Goal: Task Accomplishment & Management: Complete application form

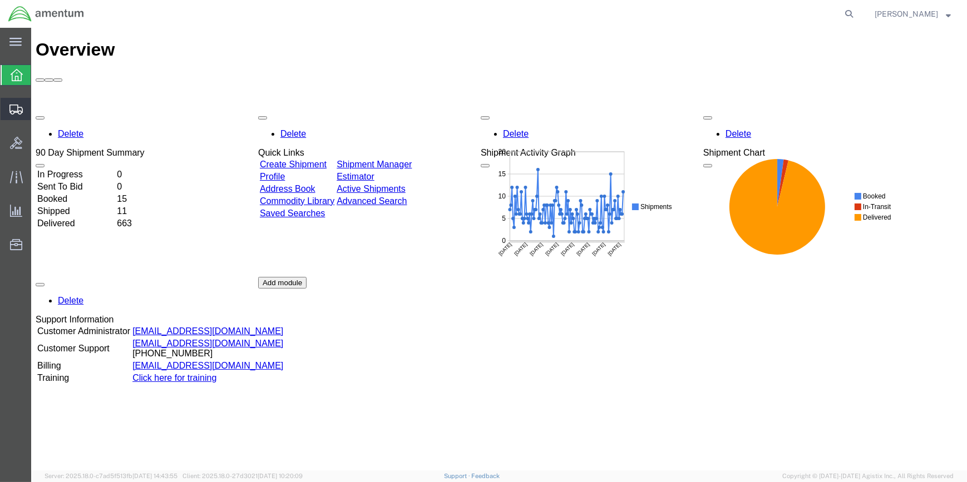
click at [0, 0] on span "Create Shipment" at bounding box center [0, 0] width 0 height 0
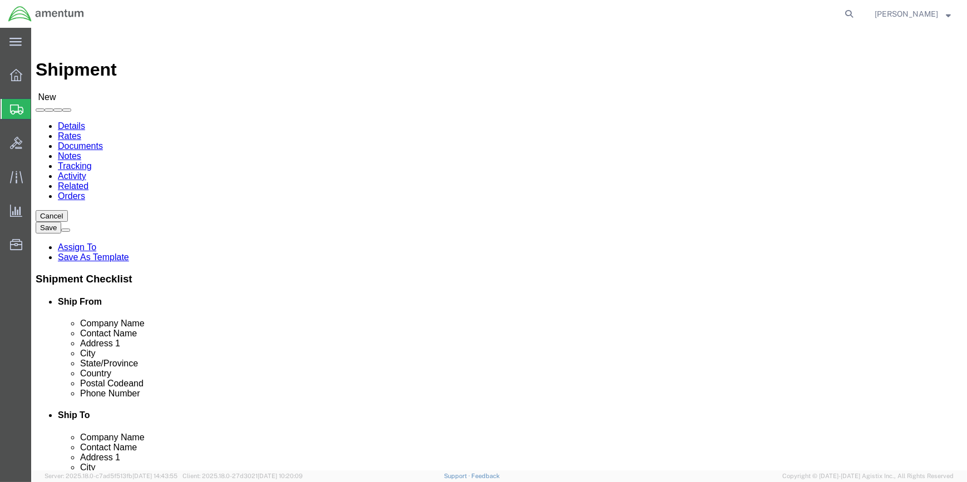
select select
type input "WSA"
select select "49914"
select select "[GEOGRAPHIC_DATA]"
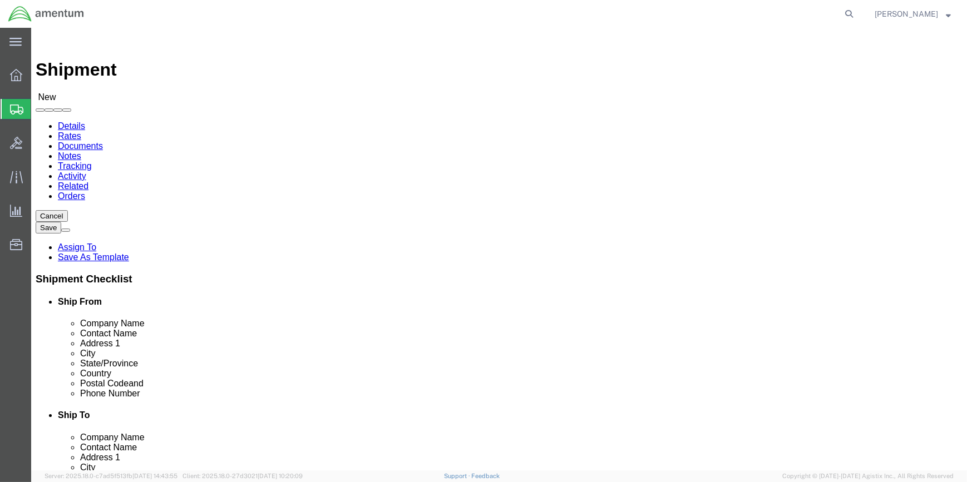
drag, startPoint x: 135, startPoint y: 226, endPoint x: 309, endPoint y: 242, distance: 175.4
click div "Location [GEOGRAPHIC_DATA][PERSON_NAME], [GEOGRAPHIC_DATA] My Profile Location …"
type input "[PERSON_NAME]"
type input "[STREET_ADDRESS]"
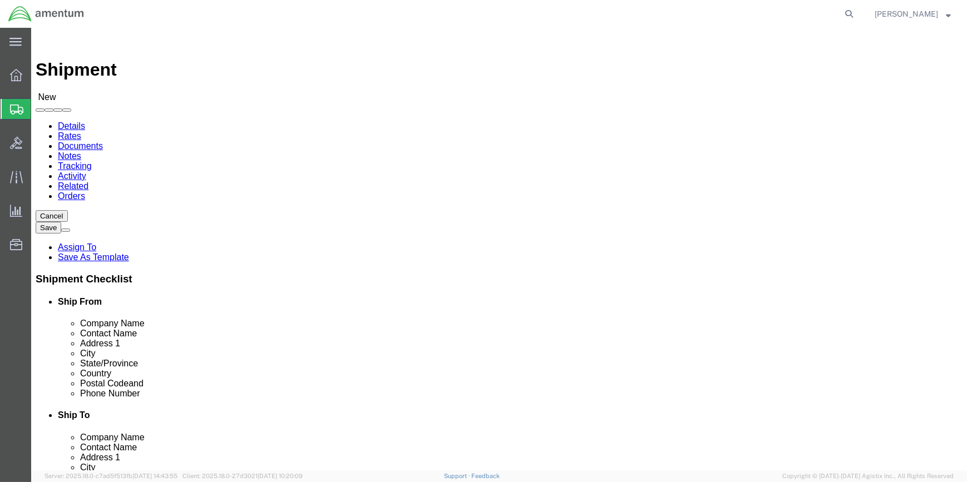
drag, startPoint x: 208, startPoint y: 383, endPoint x: 218, endPoint y: 375, distance: 12.6
click input "text"
type input "[PHONE_NUMBER]"
drag, startPoint x: 202, startPoint y: 396, endPoint x: 149, endPoint y: 396, distance: 52.9
click input "text"
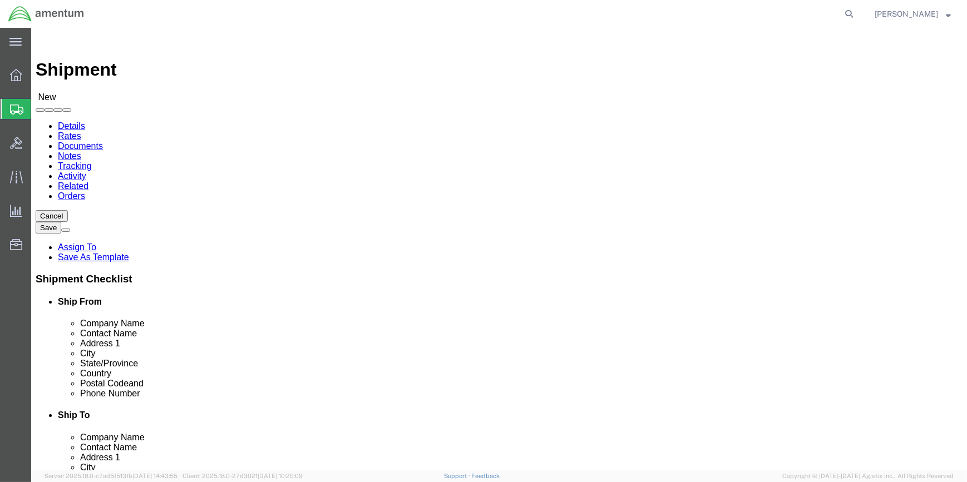
type input "[PERSON_NAME][EMAIL_ADDRESS][PERSON_NAME][DOMAIN_NAME]"
type input "n"
click input "text"
type input "z"
click input "text"
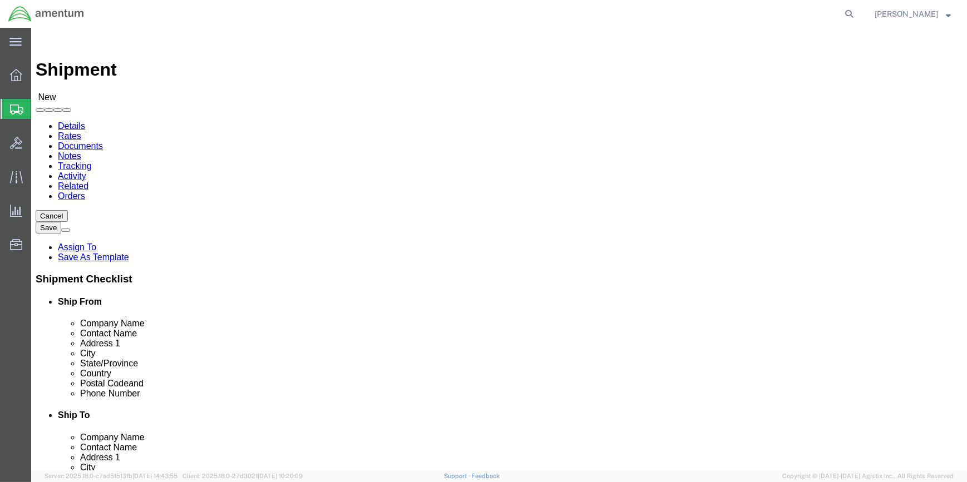
type input "[US_STATE]"
click p "- Amentum Services, Inc - (JUSTICE MILLIGANHILL) [STREET_ADDRESS][US_STATE]"
select select "OK"
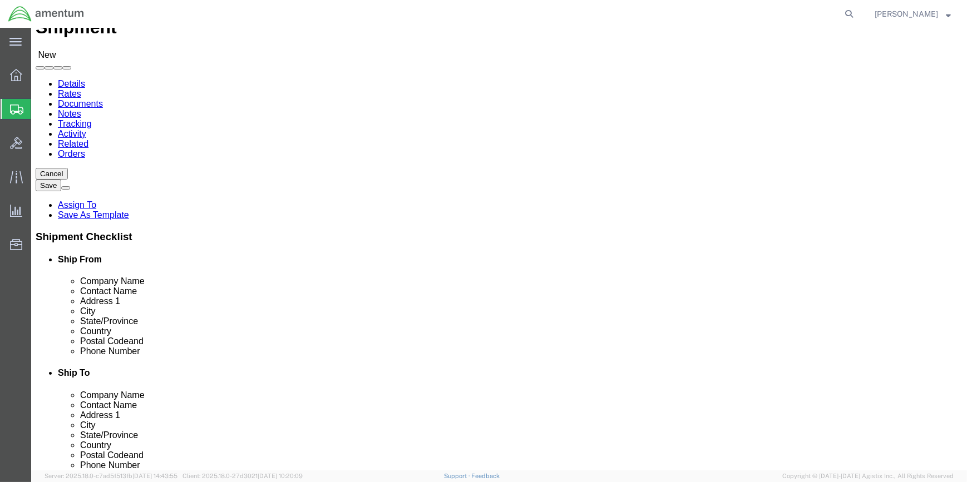
scroll to position [151, 0]
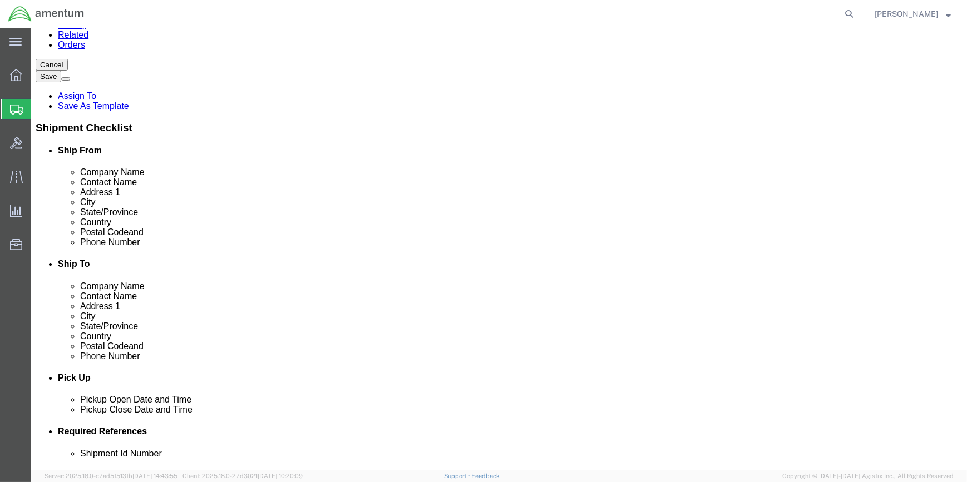
type input "[US_STATE][GEOGRAPHIC_DATA]"
drag, startPoint x: 544, startPoint y: 228, endPoint x: 654, endPoint y: 243, distance: 111.2
click input "text"
type input "[PHONE_NUMBER]"
click input "text"
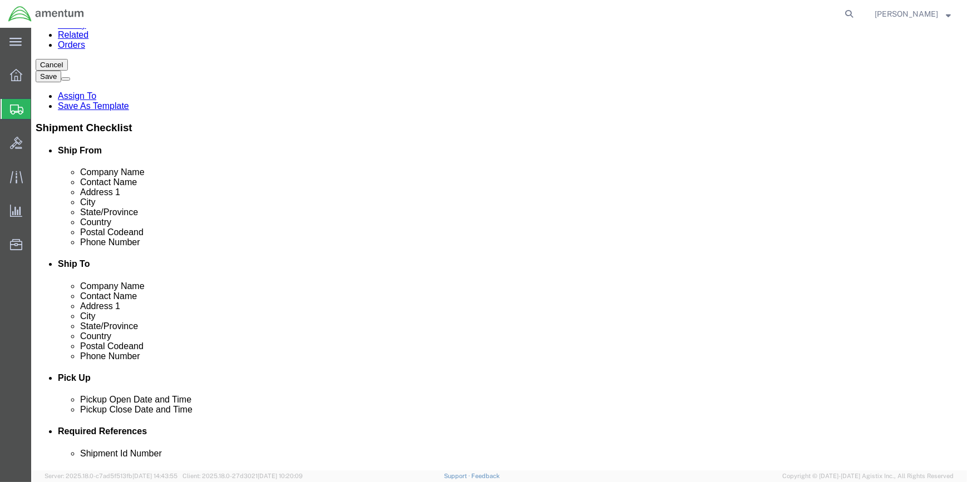
click input "text"
paste input "[PERSON_NAME][EMAIL_ADDRESS][PERSON_NAME][DOMAIN_NAME]"
type input "[PERSON_NAME][EMAIL_ADDRESS][PERSON_NAME][DOMAIN_NAME]"
click input "checkbox"
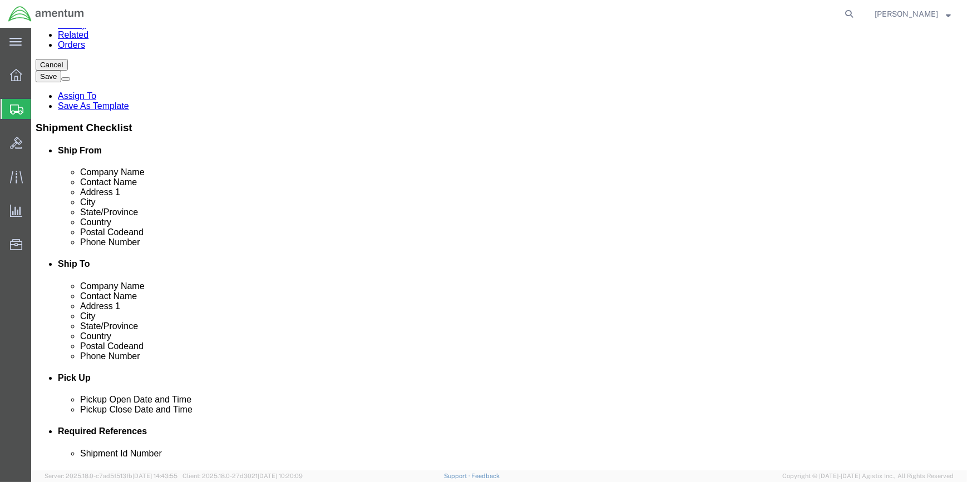
checkbox input "true"
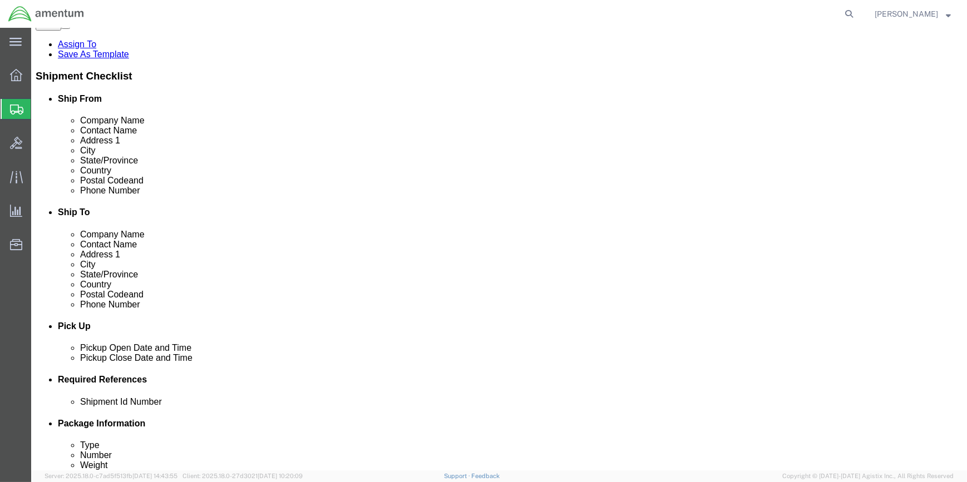
scroll to position [354, 0]
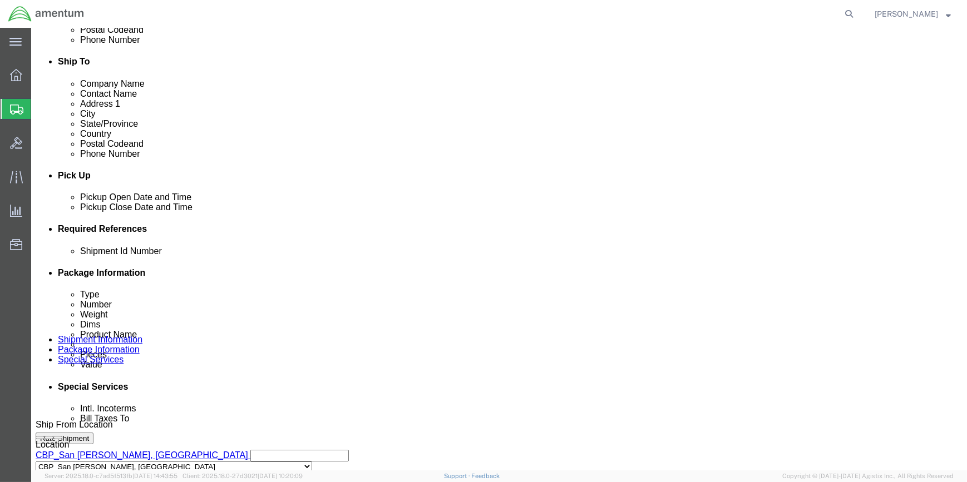
click button "Add reference"
click select "Select Account Type Activity ID Airline Appointment Number ASN Batch Request # …"
select select "CUSTREF"
click select "Select Account Type Activity ID Airline Appointment Number ASN Batch Request # …"
click input "text"
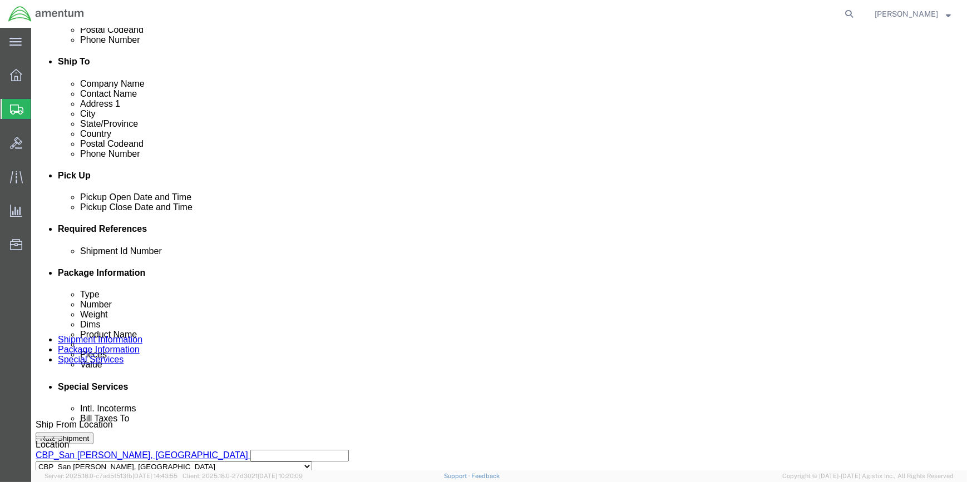
scroll to position [0, 2]
type input "TOOL LOAN SA01697"
click button "Add reference"
click select "Select Account Type Activity ID Airline Appointment Number ASN Batch Request # …"
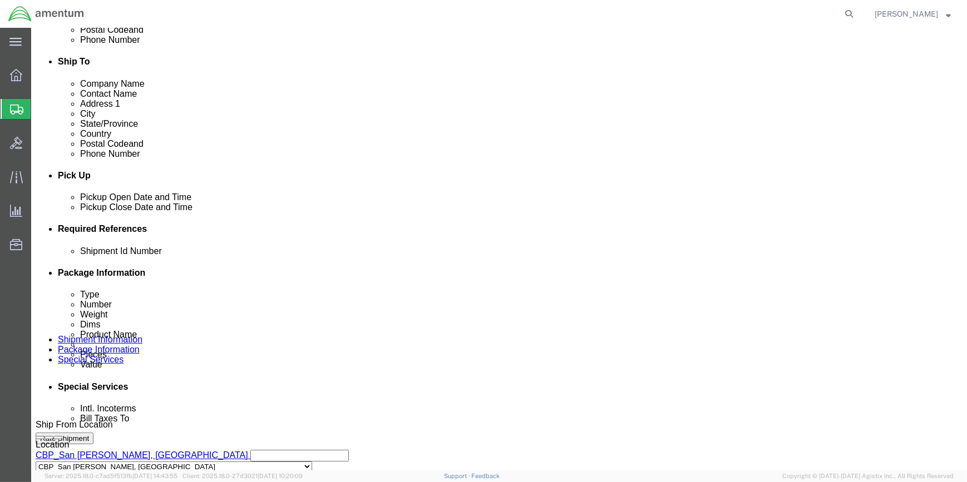
select select "DEPT"
click select "Select Account Type Activity ID Airline Appointment Number ASN Batch Request # …"
click input "text"
type input "CBP"
drag, startPoint x: 651, startPoint y: 293, endPoint x: 473, endPoint y: 325, distance: 181.4
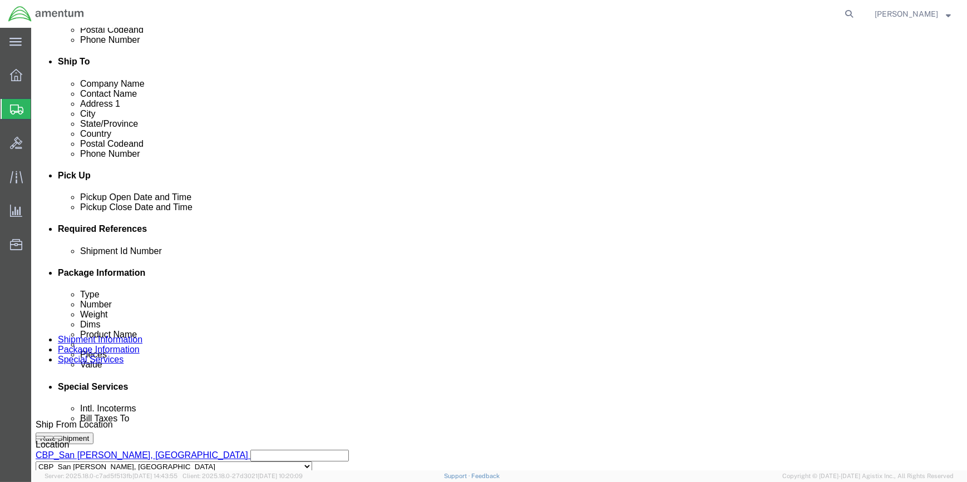
click button "Add reference"
click select "Select Account Type Activity ID Airline Appointment Number ASN Batch Request # …"
select select "PROJNUM"
click select "Select Account Type Activity ID Airline Appointment Number ASN Batch Request # …"
drag, startPoint x: 184, startPoint y: 348, endPoint x: 622, endPoint y: 348, distance: 438.9
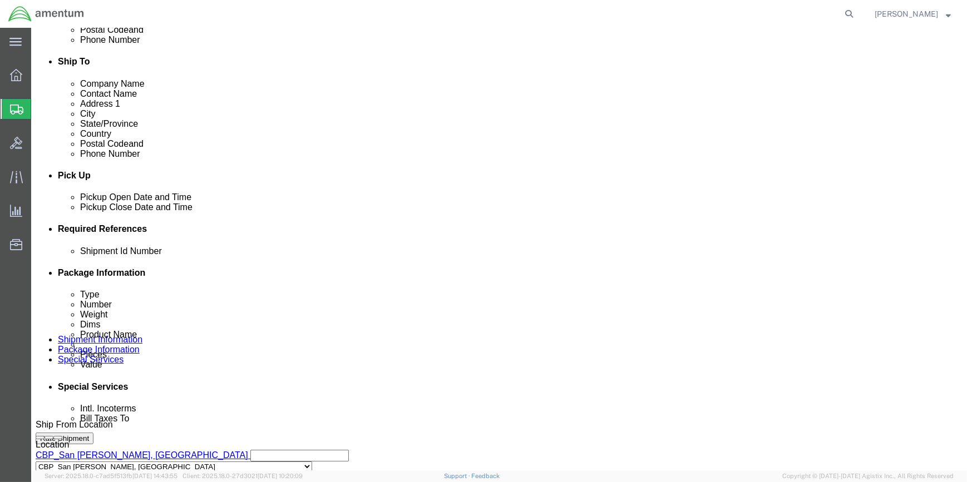
click input "text"
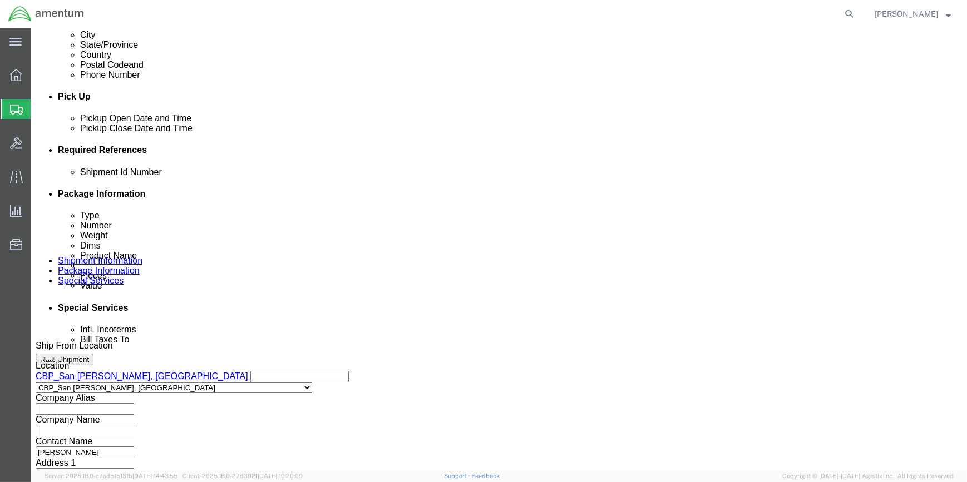
scroll to position [533, 0]
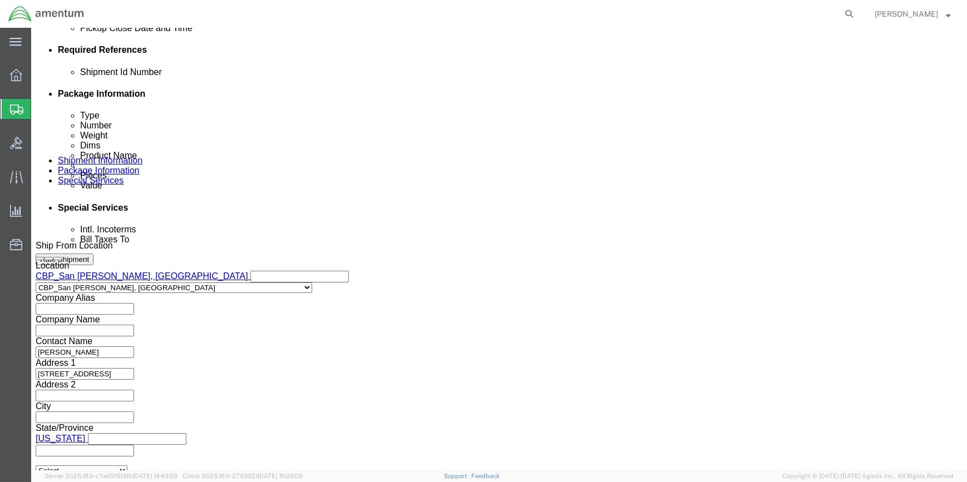
type input "6118.03.03.2219.000.WSA.0000"
click button "Continue"
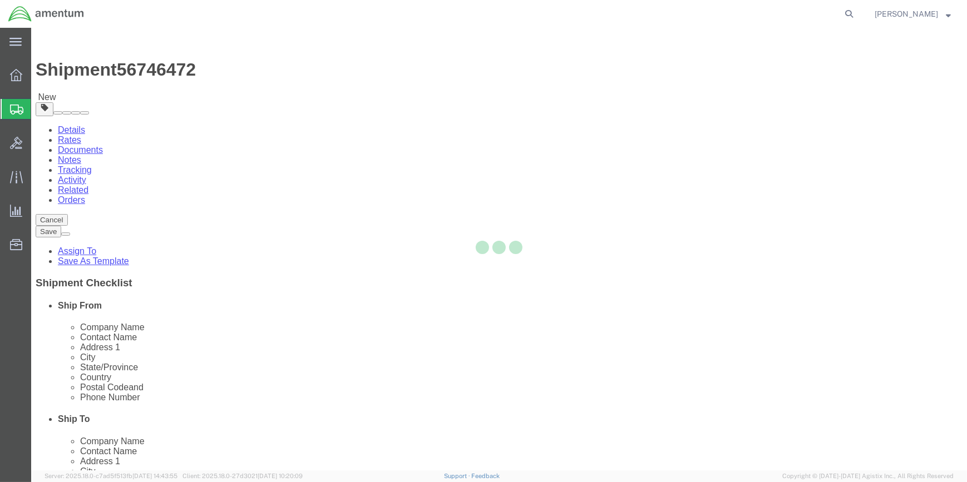
select select "CBOX"
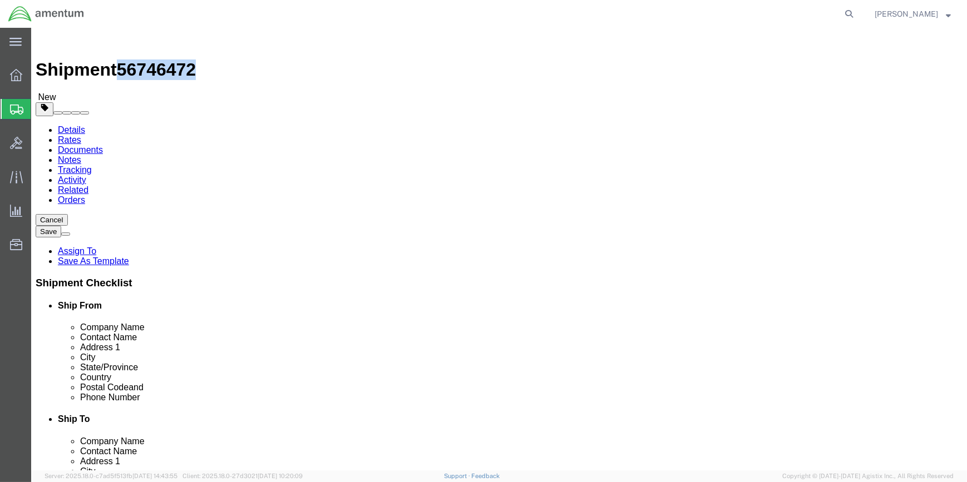
drag, startPoint x: 126, startPoint y: 41, endPoint x: 141, endPoint y: 13, distance: 31.9
click span "56746472"
copy span "56746472"
click icon
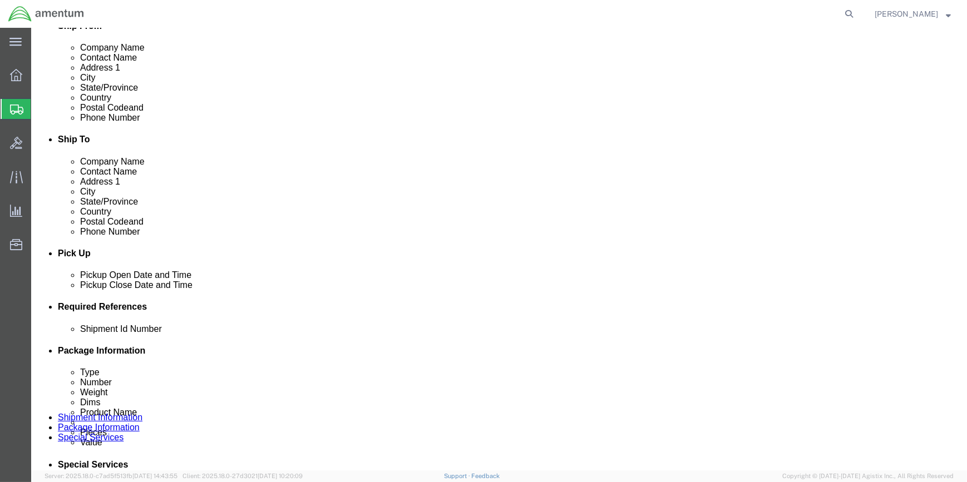
scroll to position [354, 0]
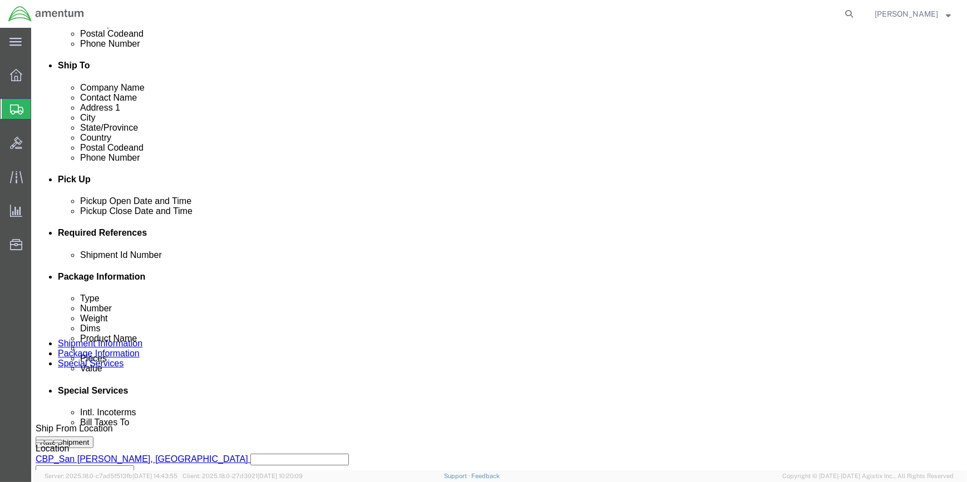
click input "text"
paste input "56746472"
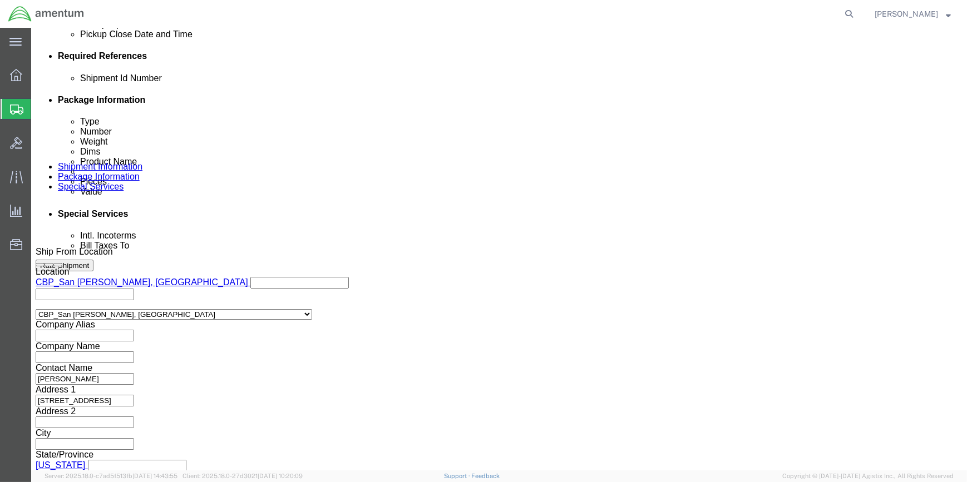
scroll to position [533, 0]
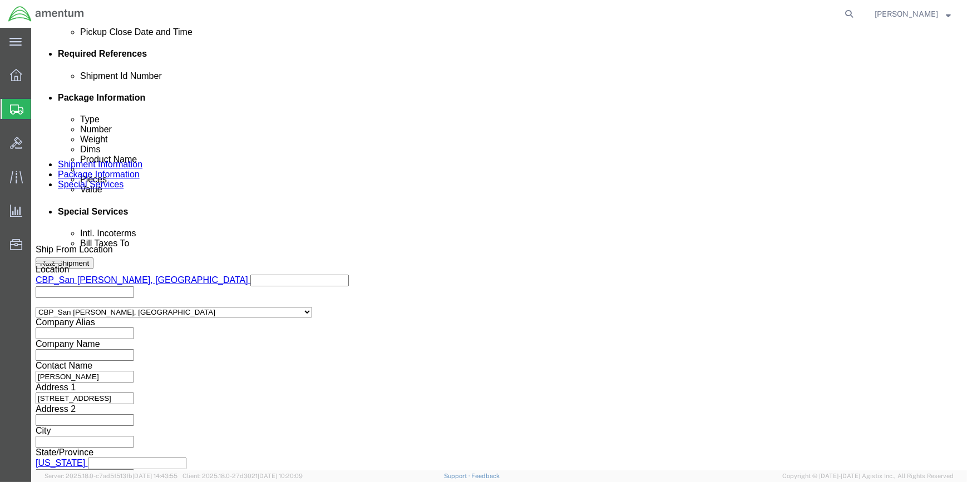
type input "56746472"
click button "Continue"
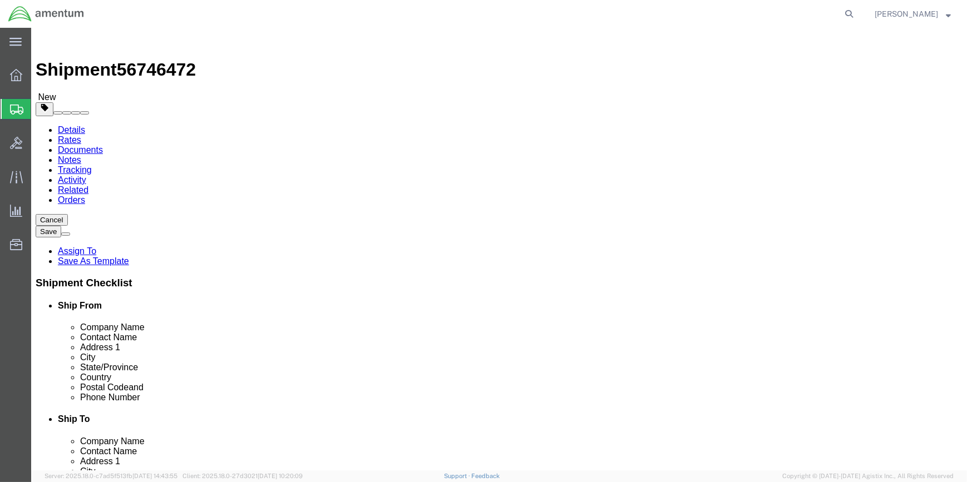
drag, startPoint x: 159, startPoint y: 244, endPoint x: 195, endPoint y: 244, distance: 36.7
click input "text"
type input "15"
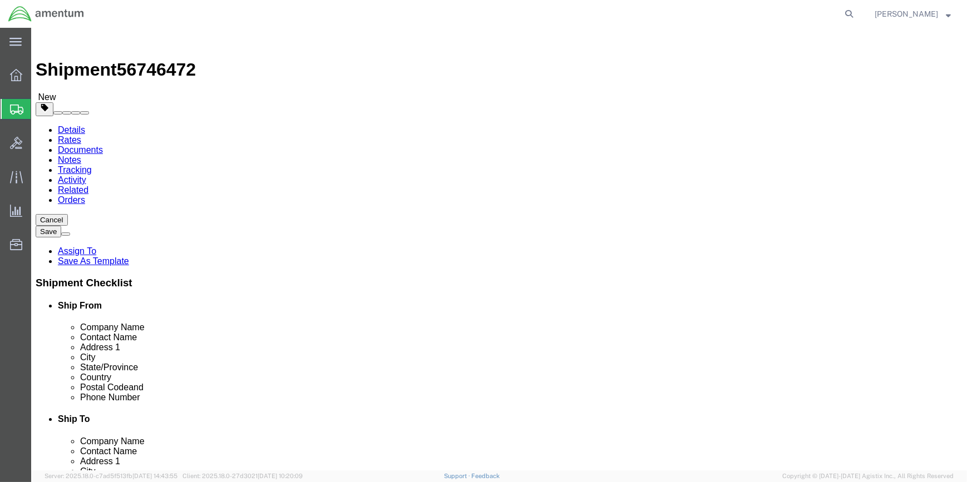
click input "0.00"
type input "0"
type input "9"
click div "Package Content # 1 x Package Type Select BCK Boxes Bale(s) Basket(s) Bolt(s) B…"
click button "Rate Shipment"
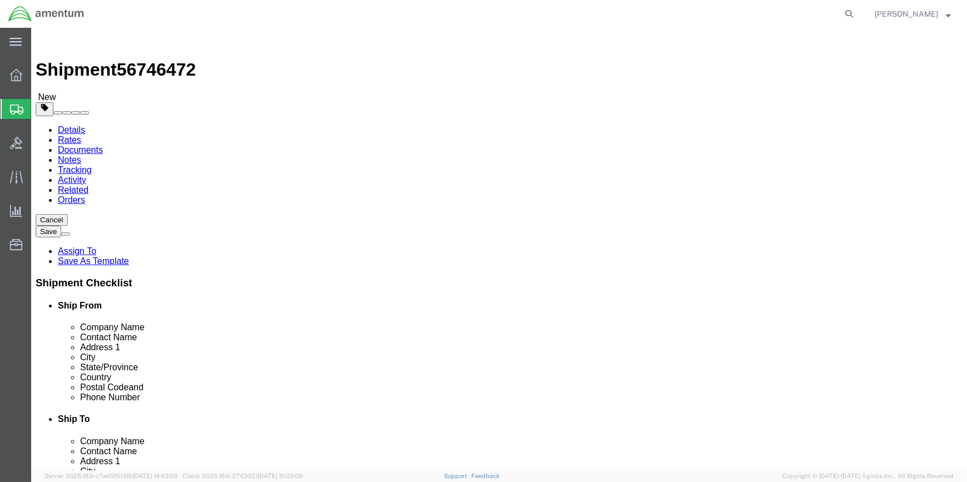
click link "Package Information"
drag, startPoint x: 242, startPoint y: 316, endPoint x: 242, endPoint y: 305, distance: 10.6
click div "Package Content # 1 x Package Type Select BCK Boxes Bale(s) Basket(s) Bolt(s) B…"
click input "1"
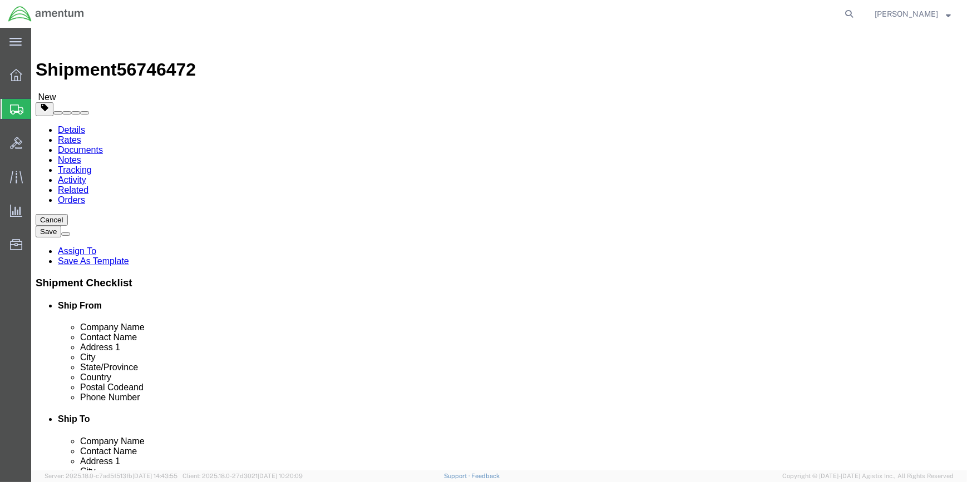
click input "15"
click input "9"
click icon
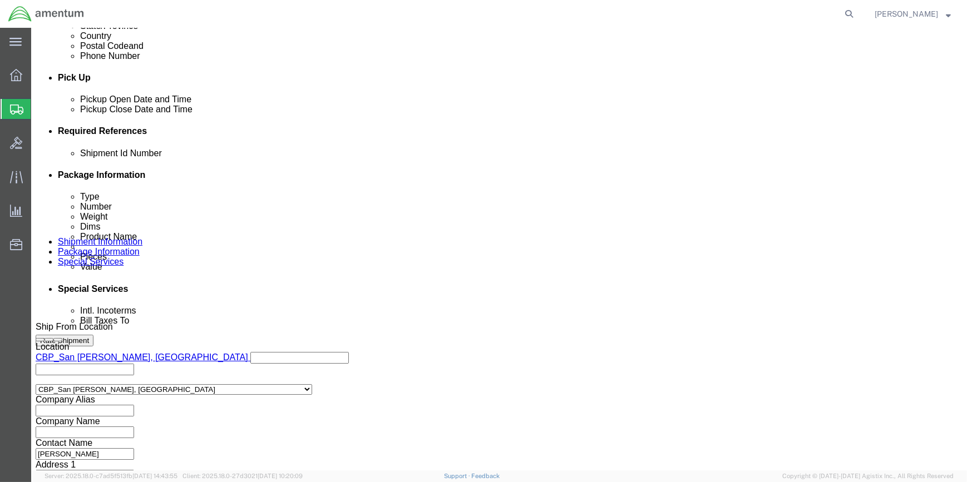
scroll to position [533, 0]
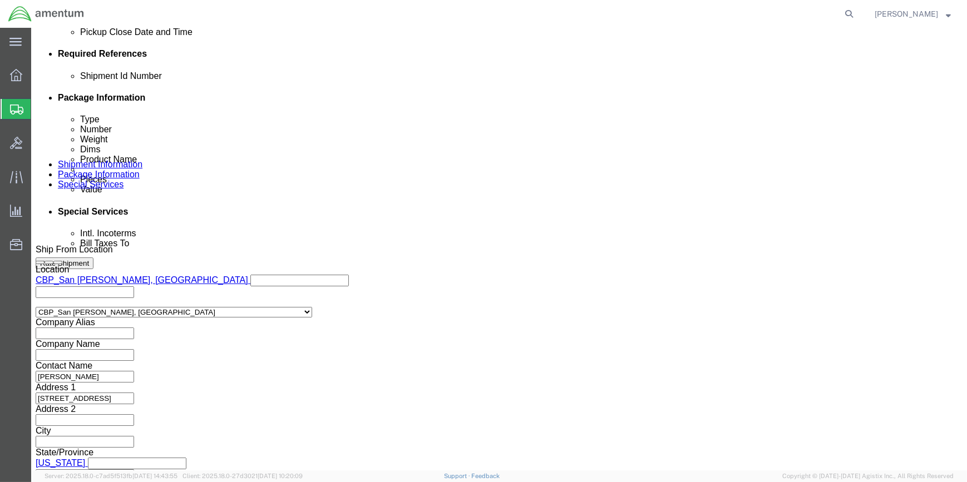
drag, startPoint x: 688, startPoint y: 396, endPoint x: 364, endPoint y: 372, distance: 325.2
click button "Continue"
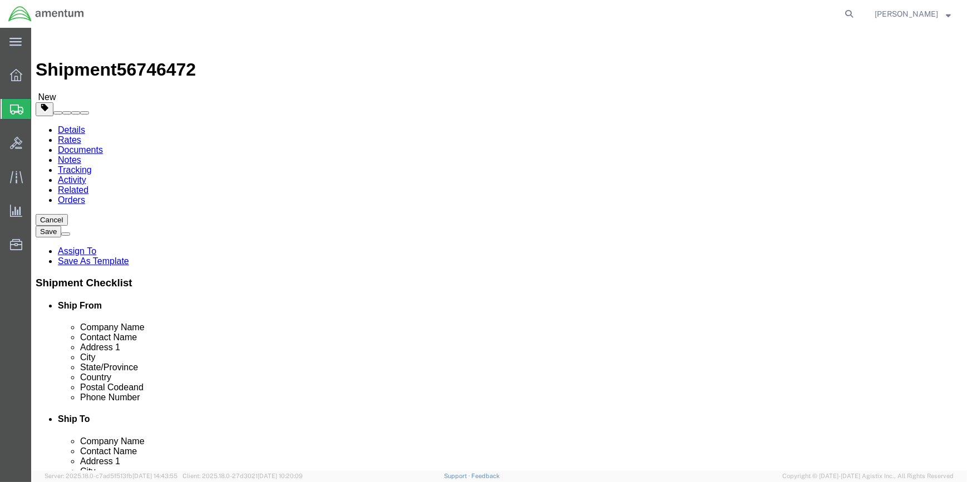
click button "Rate Shipment"
click link "Package Information"
click span
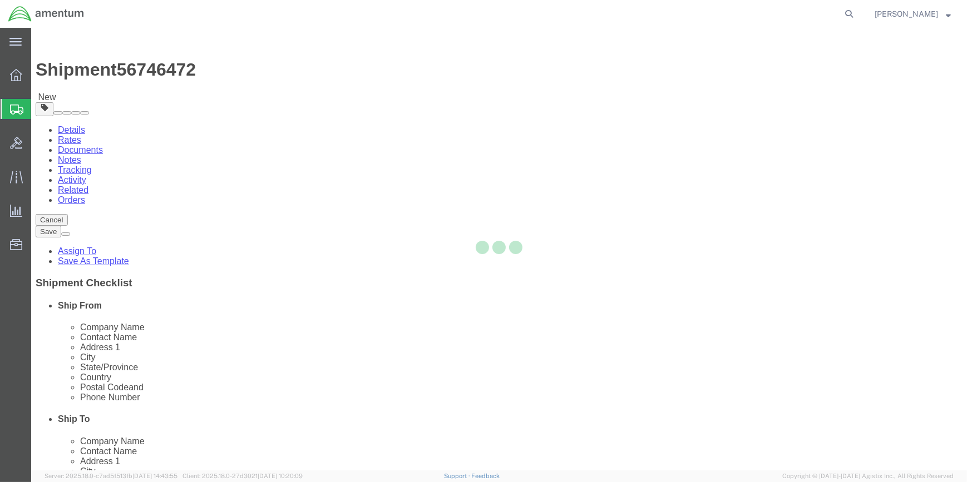
select select "CBOX"
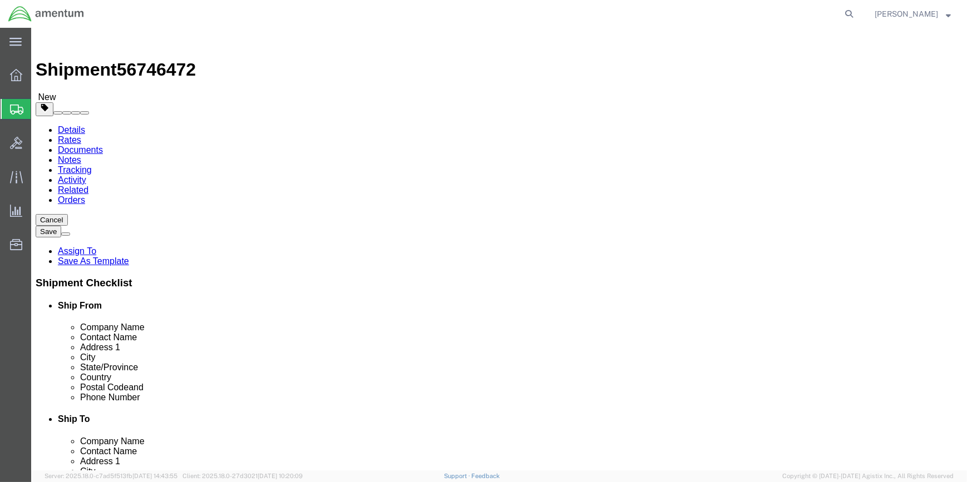
click span "button"
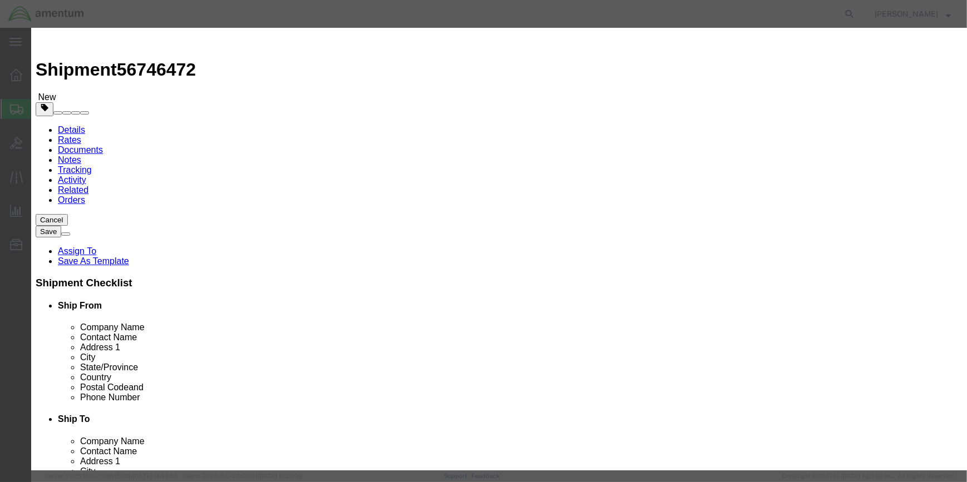
drag, startPoint x: 587, startPoint y: 98, endPoint x: 595, endPoint y: 101, distance: 8.3
click button "Yes"
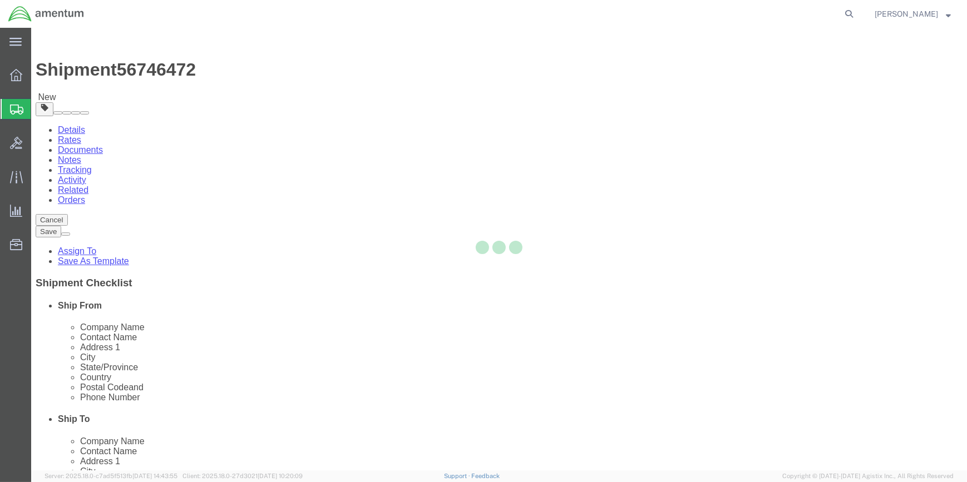
select select "CBOX"
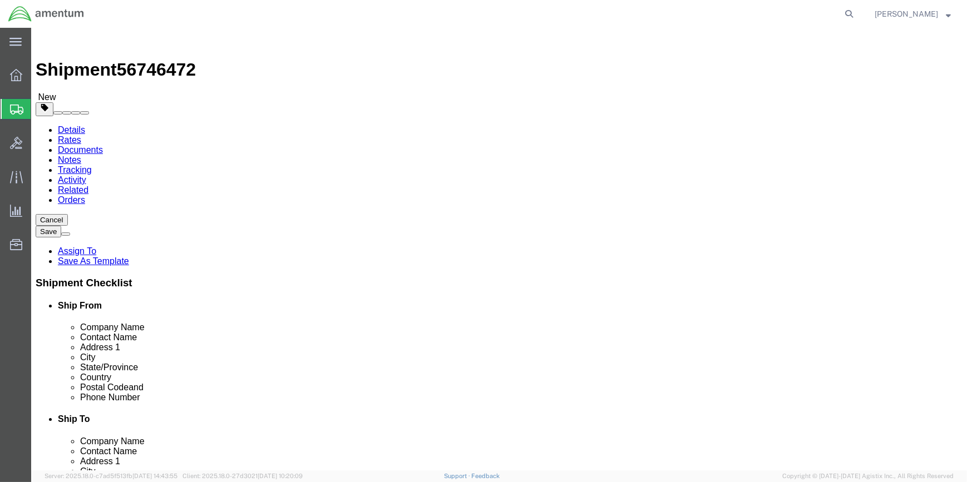
click link "Add Content"
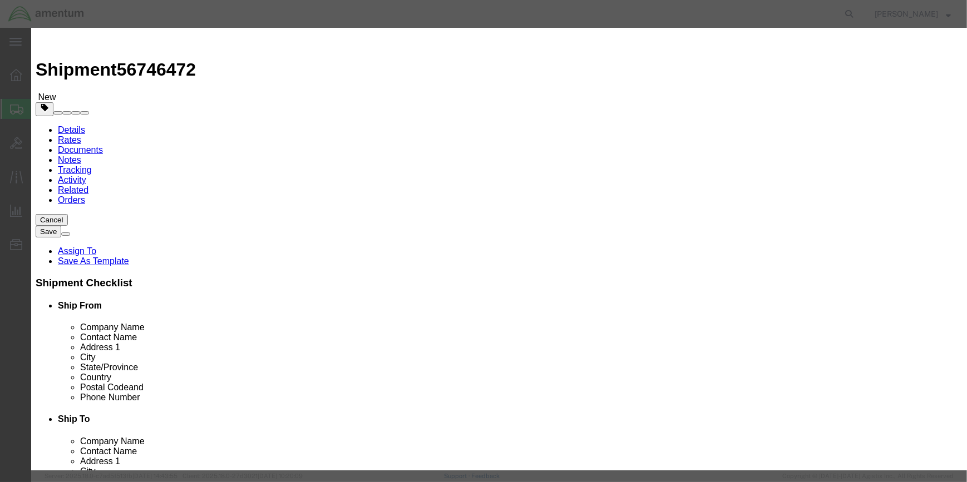
click input "text"
type input "MAG SEAL INT/REM TOOL"
click input "0"
type input "1"
drag, startPoint x: 310, startPoint y: 126, endPoint x: 492, endPoint y: 146, distance: 182.9
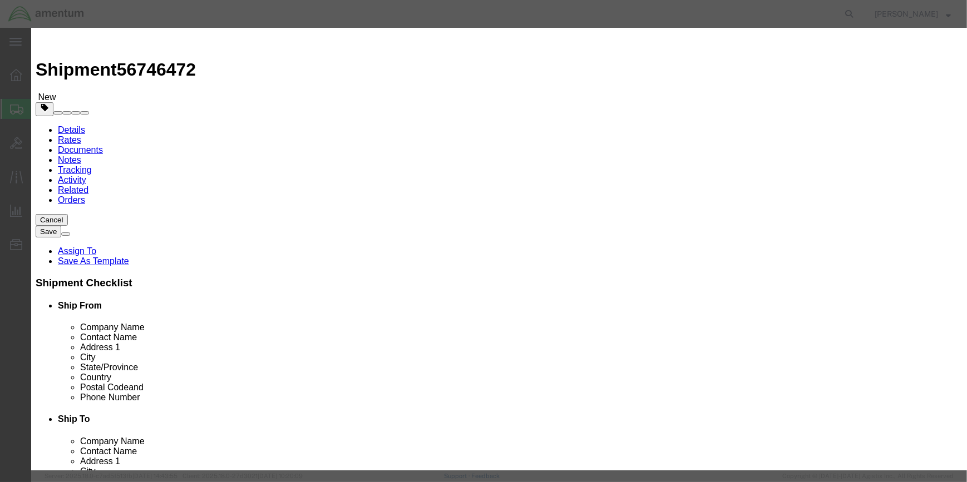
click input "text"
drag, startPoint x: 280, startPoint y: 123, endPoint x: 293, endPoint y: 122, distance: 12.8
click input "4000"
type input "1000"
click input "text"
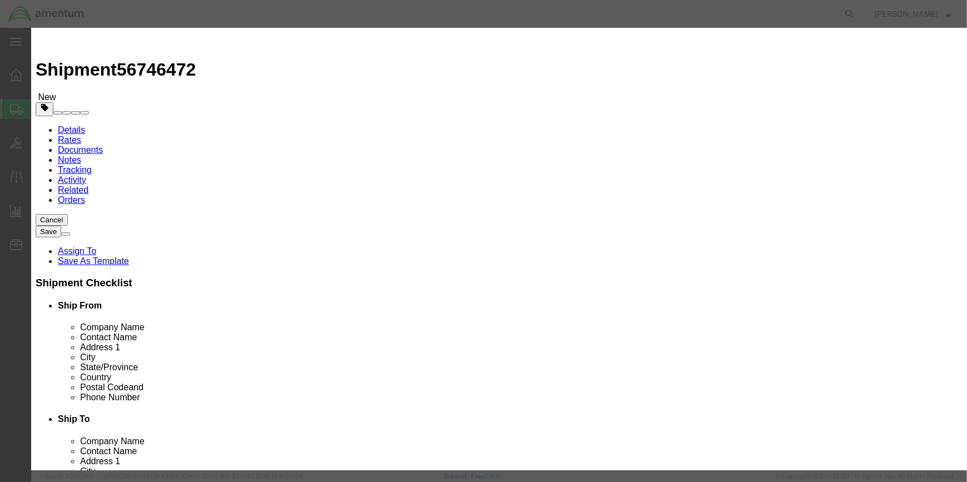
type input "SA01697"
click div "Save & Add Another Save & Close Close"
click button "Save & Close"
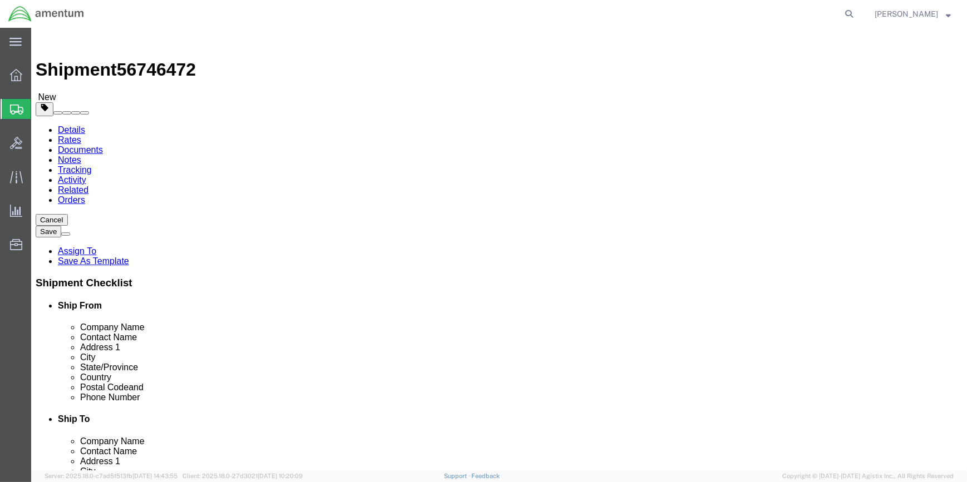
click button "Rate Shipment"
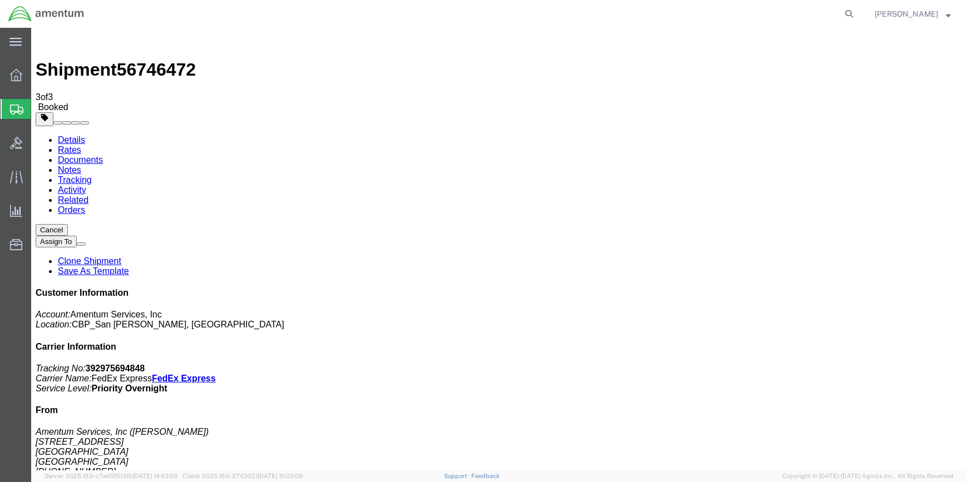
drag, startPoint x: 409, startPoint y: 194, endPoint x: 401, endPoint y: 199, distance: 9.3
